Goal: Use online tool/utility: Utilize a website feature to perform a specific function

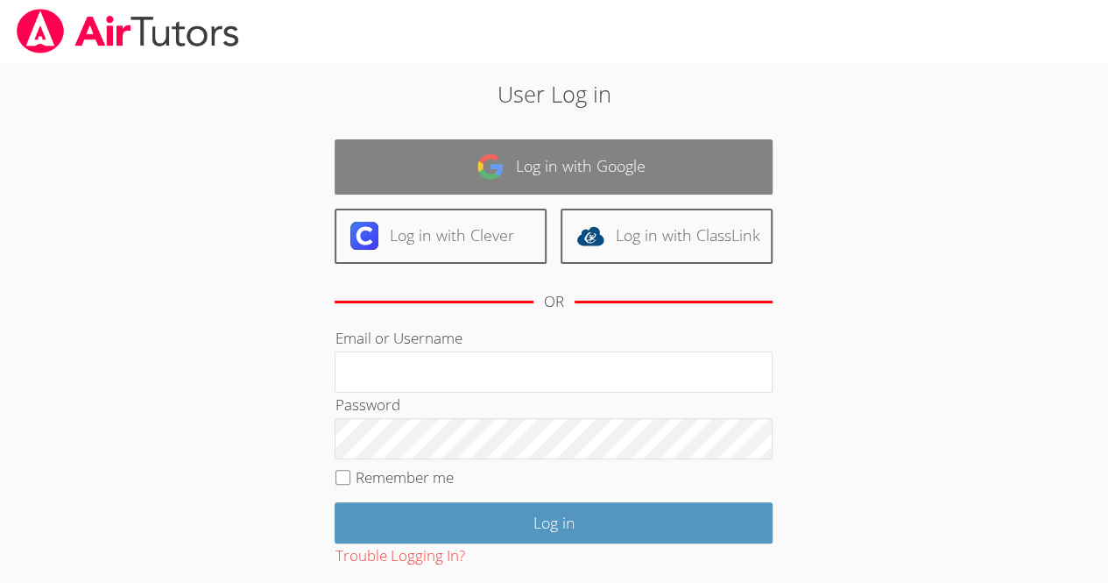
click at [551, 164] on link "Log in with Google" at bounding box center [554, 166] width 438 height 55
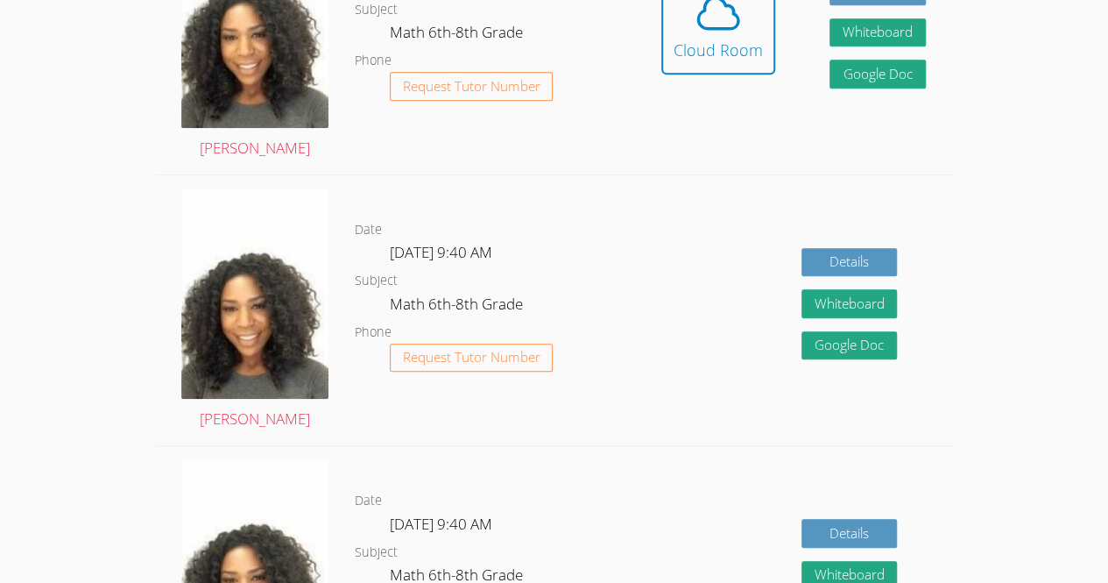
scroll to position [604, 0]
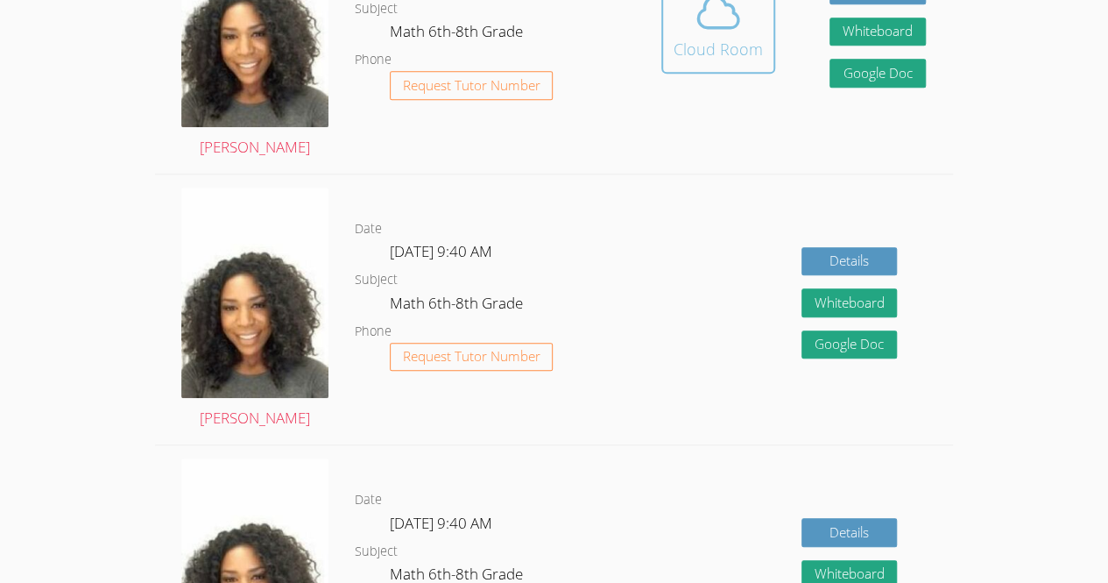
click at [717, 54] on div "Cloud Room" at bounding box center [718, 49] width 89 height 25
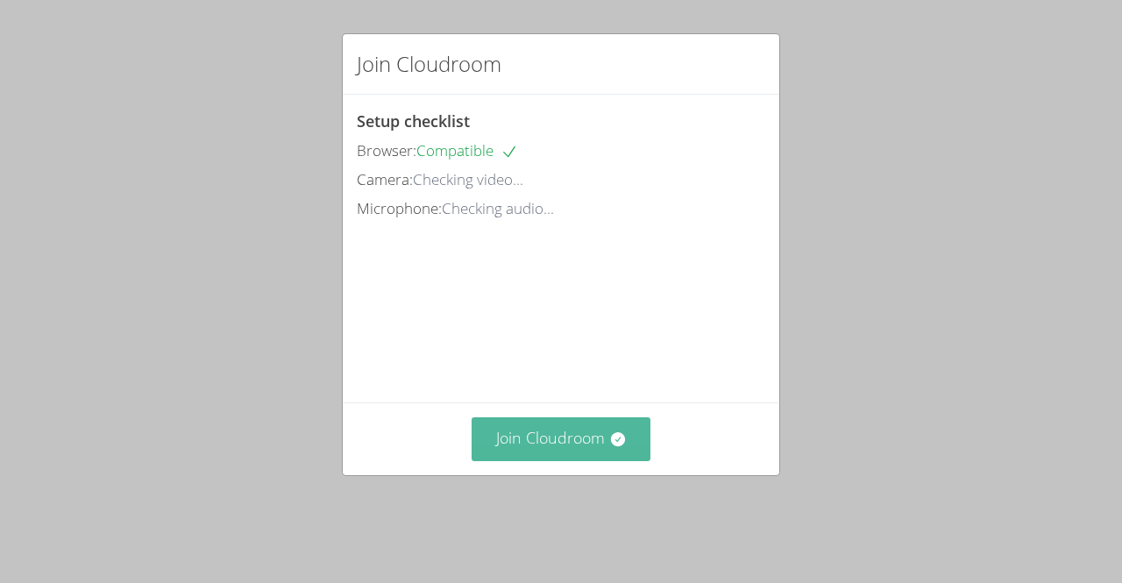
click at [539, 460] on button "Join Cloudroom" at bounding box center [561, 438] width 180 height 43
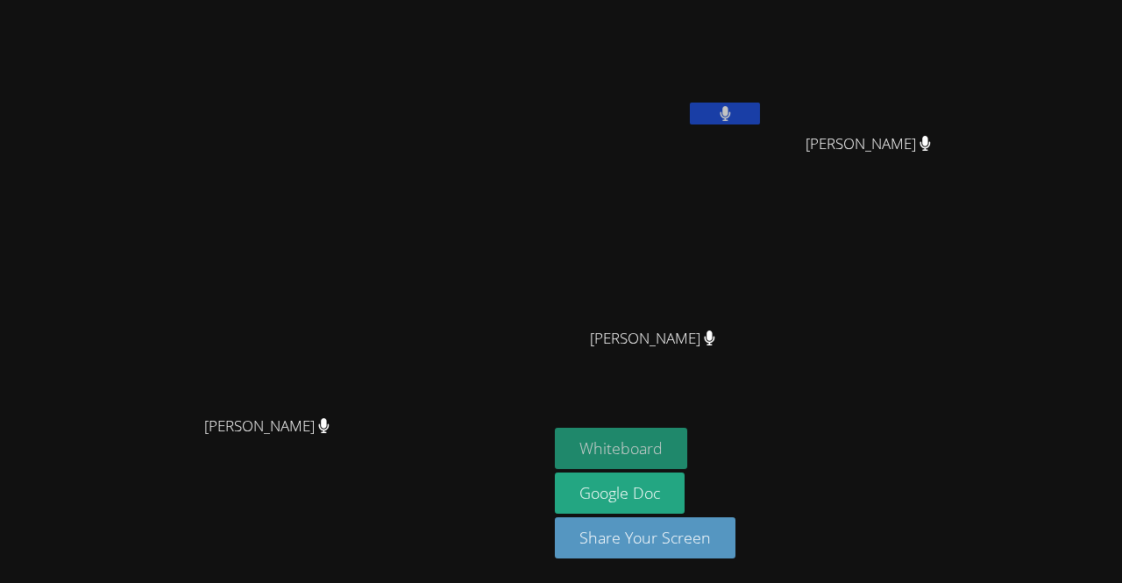
click at [687, 449] on button "Whiteboard" at bounding box center [621, 448] width 132 height 41
